Goal: Information Seeking & Learning: Learn about a topic

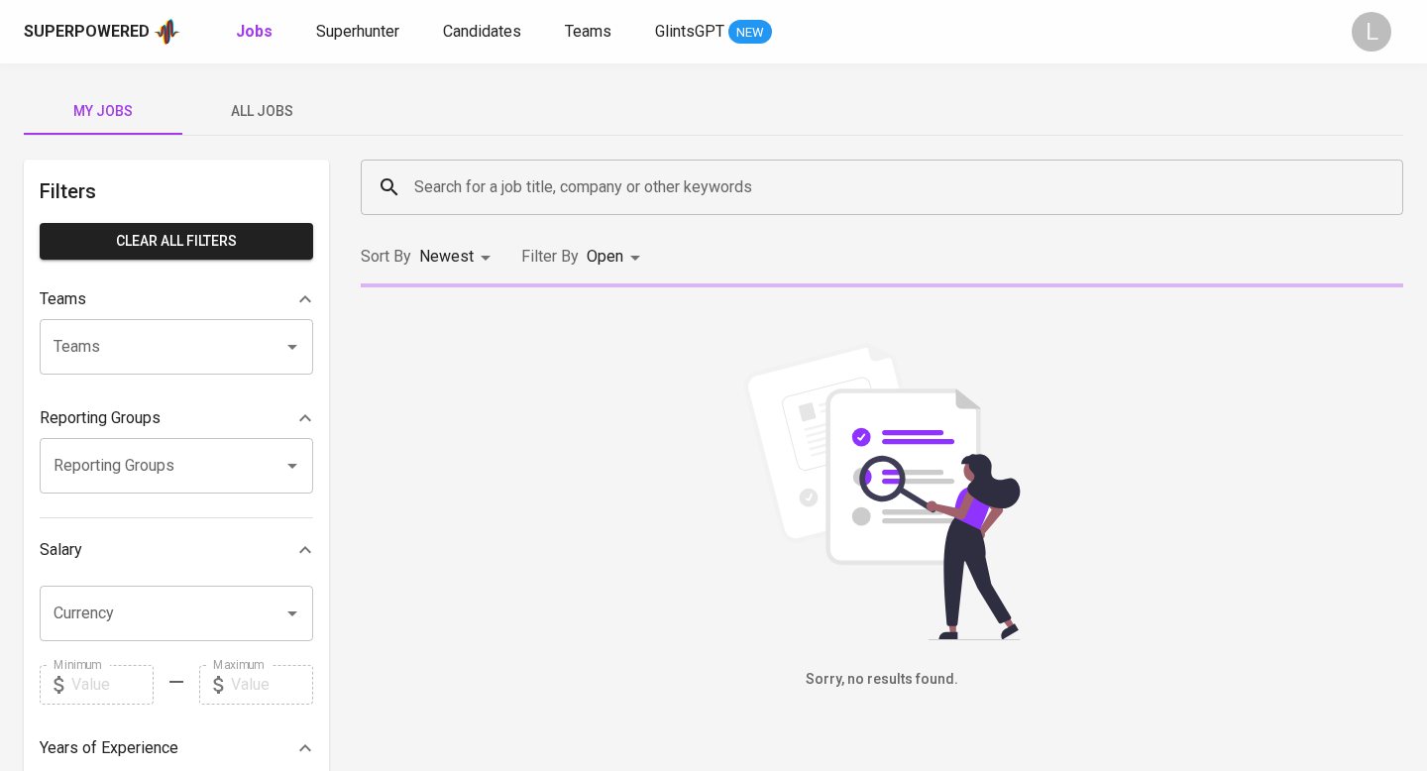
click at [235, 117] on span "All Jobs" at bounding box center [261, 111] width 135 height 25
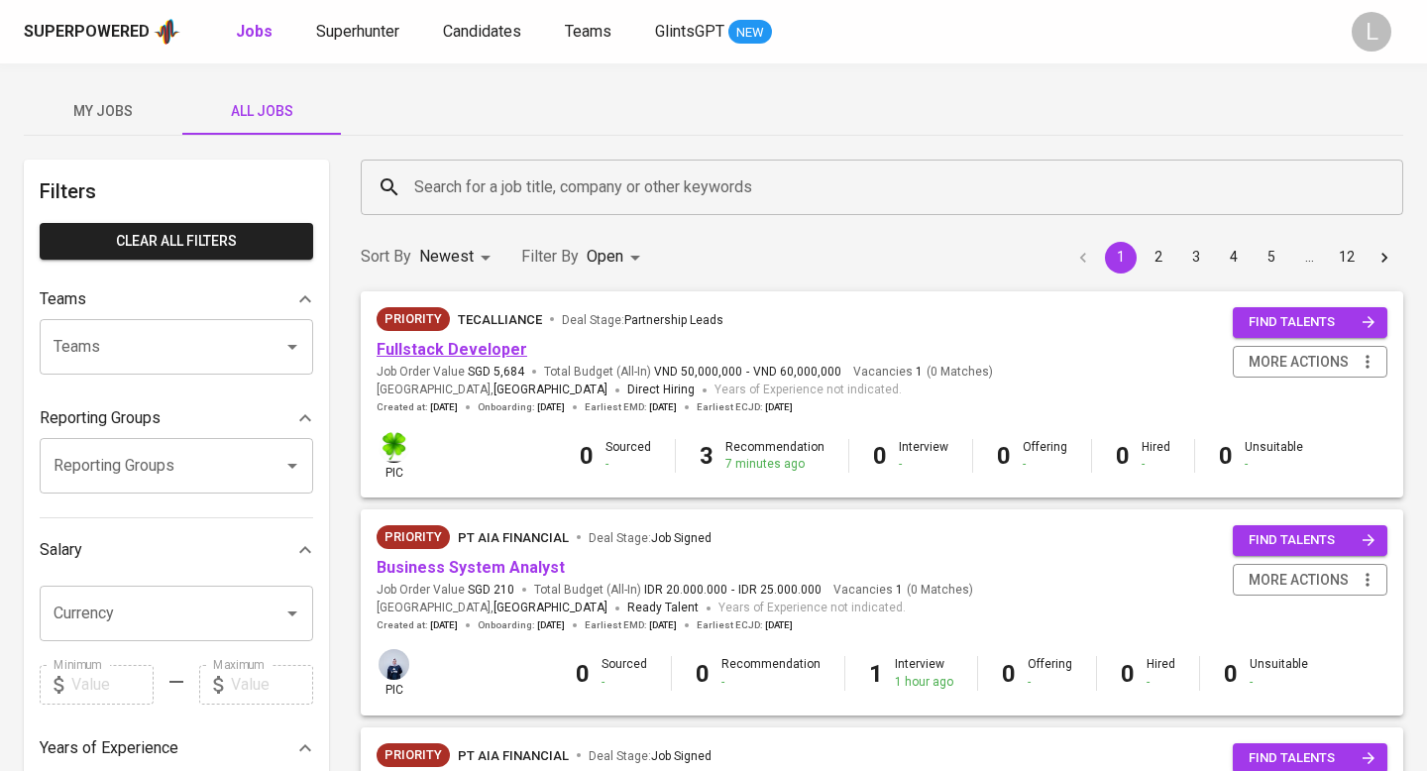
click at [486, 350] on link "Fullstack Developer" at bounding box center [451, 349] width 151 height 19
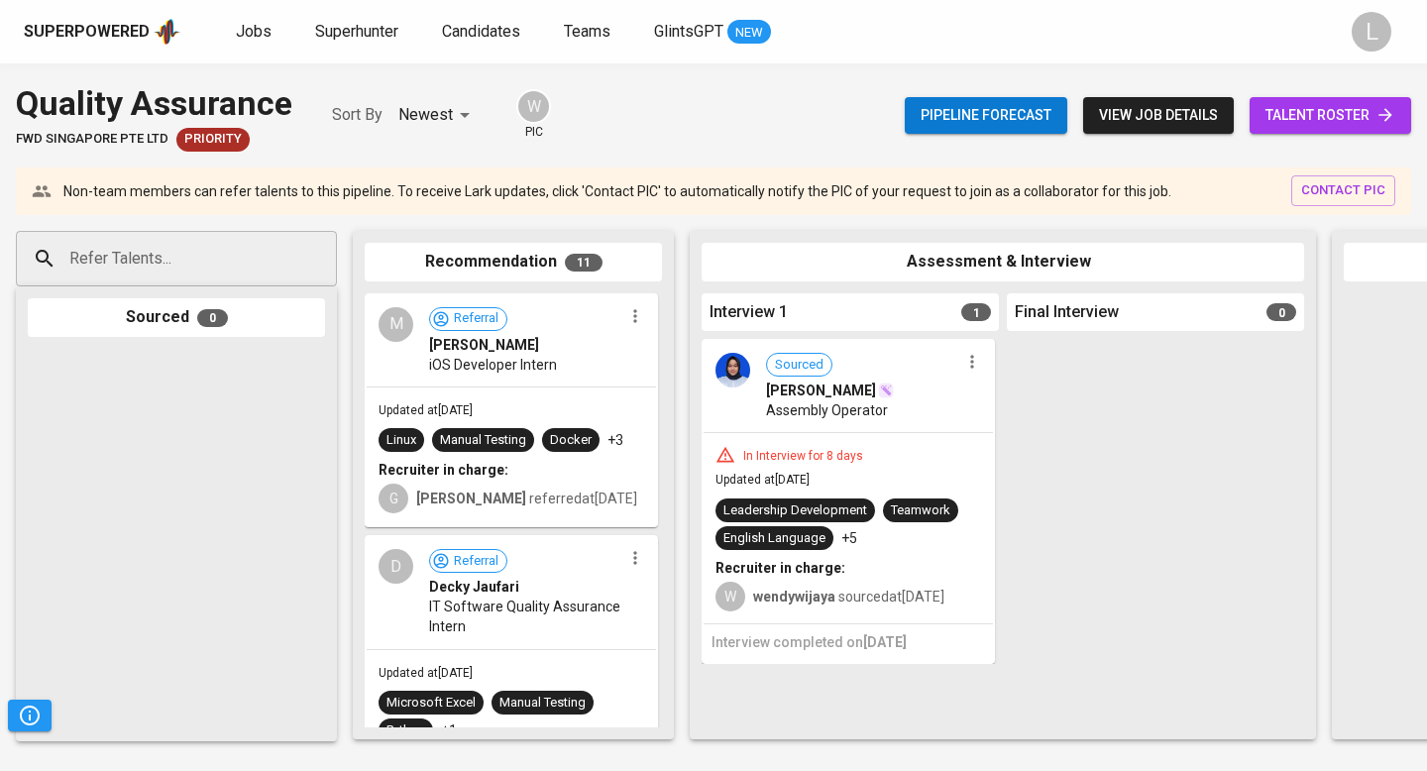
click at [1190, 118] on span "view job details" at bounding box center [1158, 115] width 119 height 25
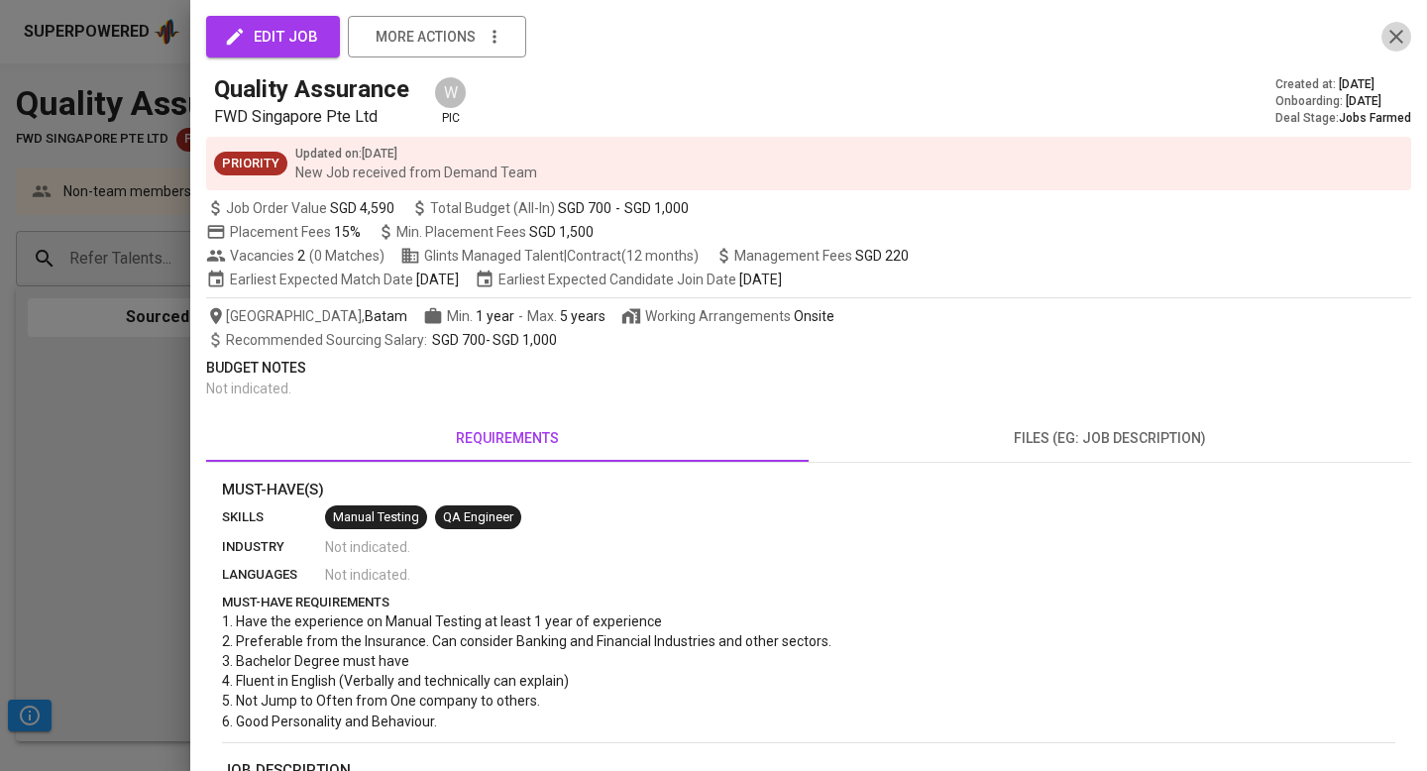
click at [1404, 35] on icon "button" at bounding box center [1396, 37] width 24 height 24
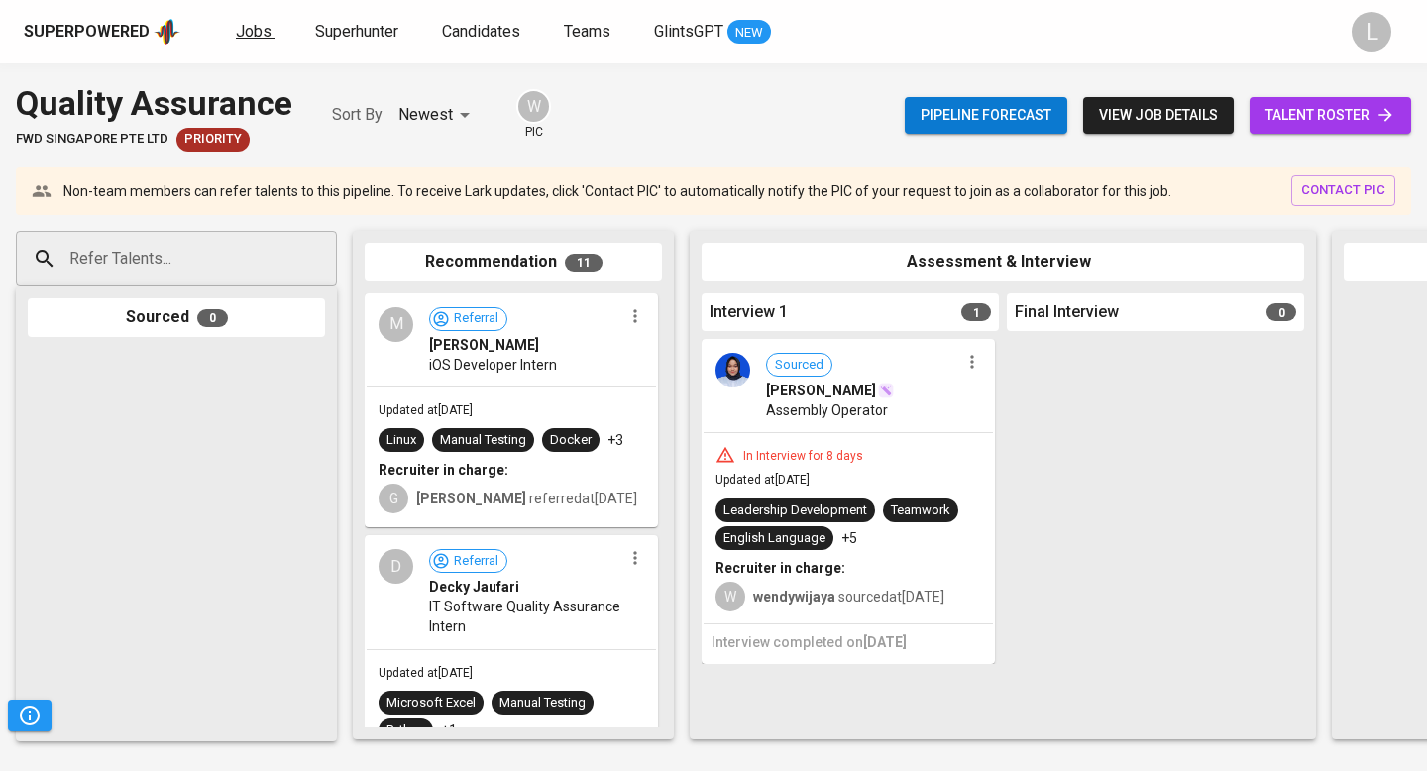
click at [249, 28] on span "Jobs" at bounding box center [254, 31] width 36 height 19
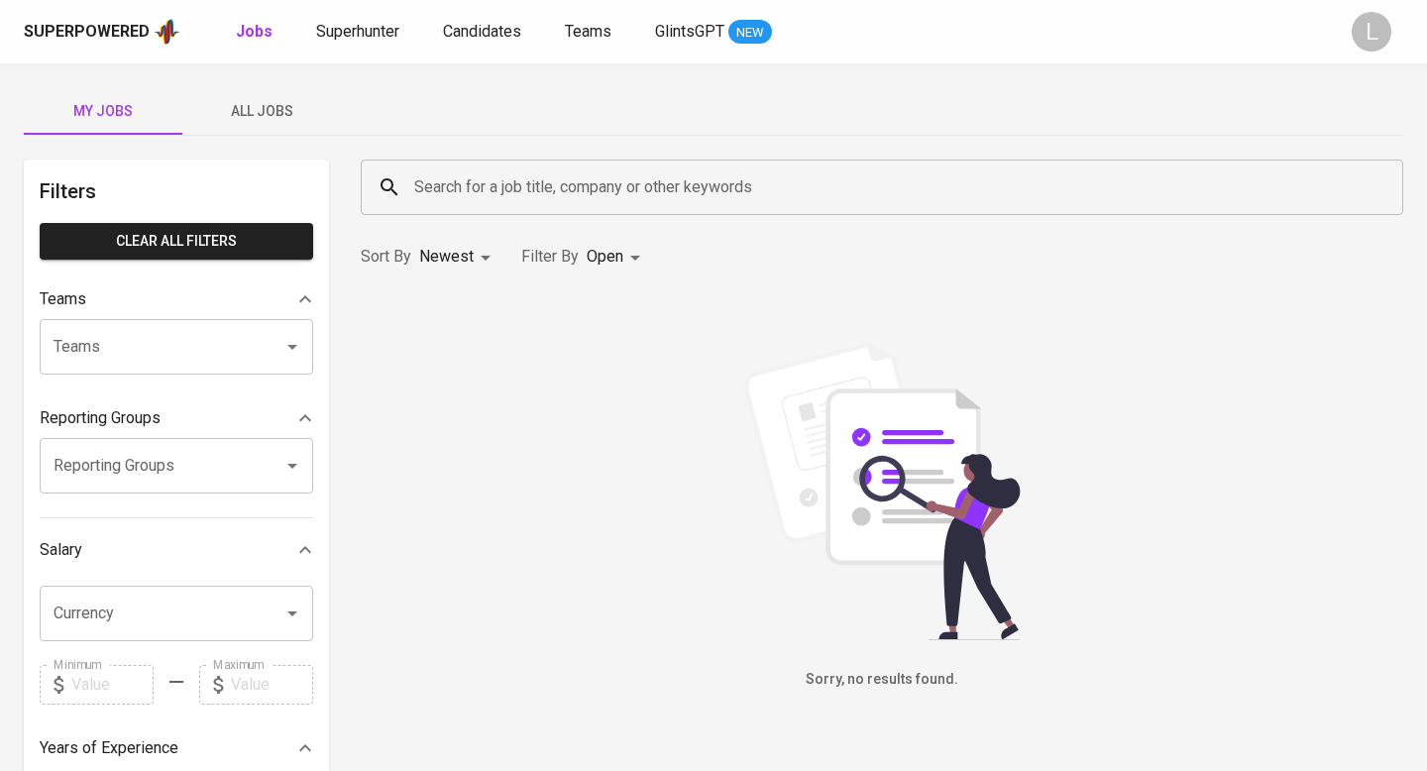
click at [253, 111] on span "All Jobs" at bounding box center [261, 111] width 135 height 25
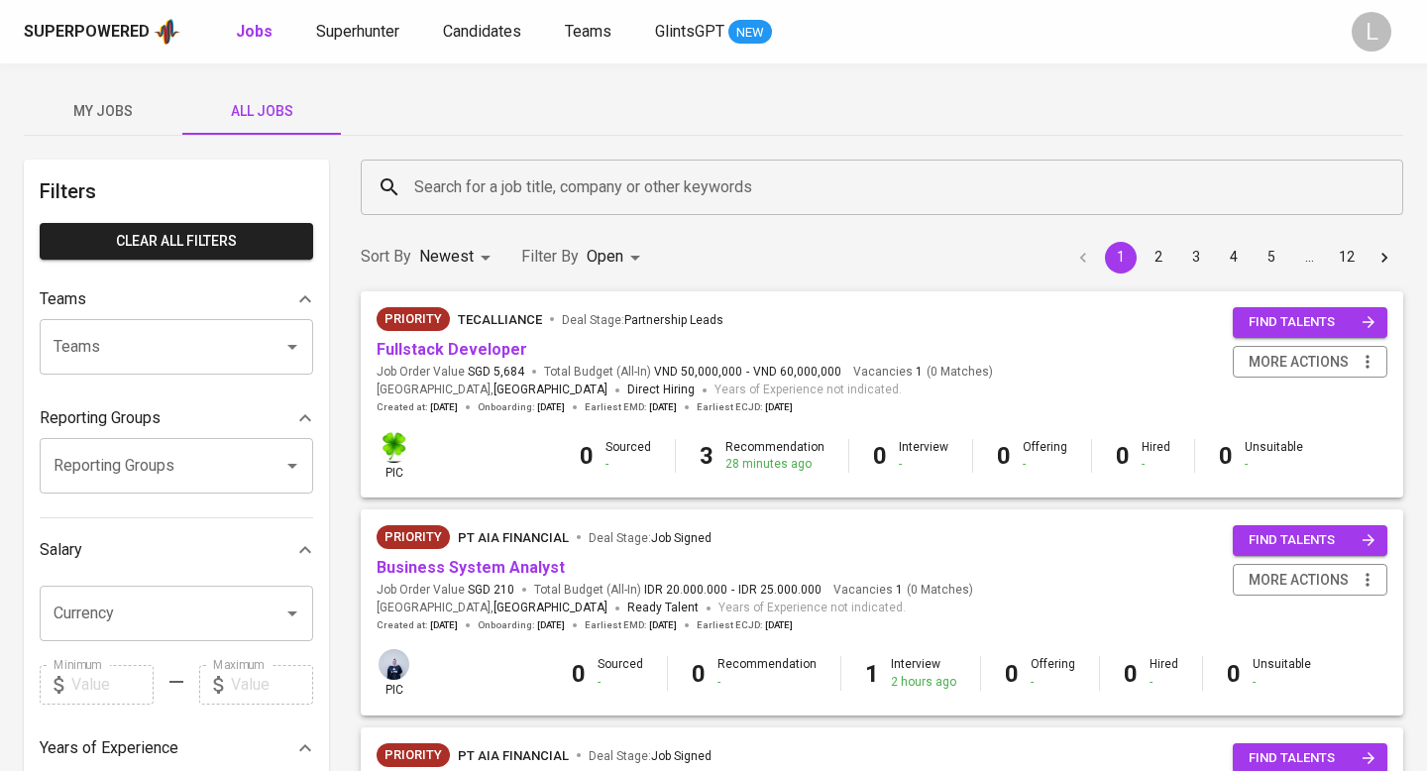
click at [269, 349] on div at bounding box center [279, 347] width 52 height 28
click at [296, 347] on icon "Open" at bounding box center [292, 347] width 24 height 24
